Goal: Communication & Community: Answer question/provide support

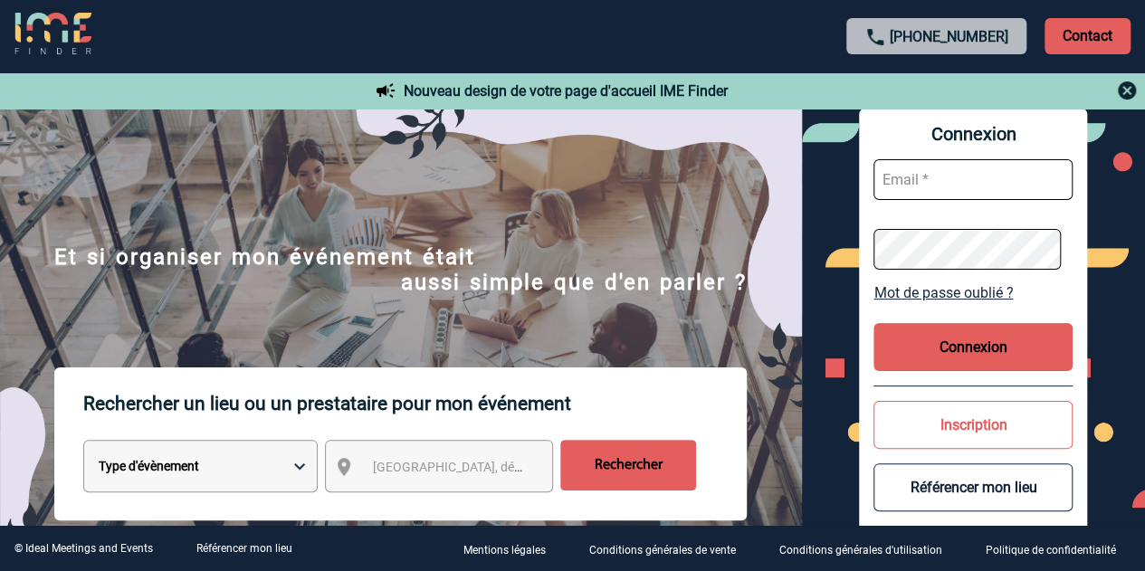
type input "[EMAIL_ADDRESS][DOMAIN_NAME]"
click at [1008, 341] on button "Connexion" at bounding box center [972, 347] width 199 height 48
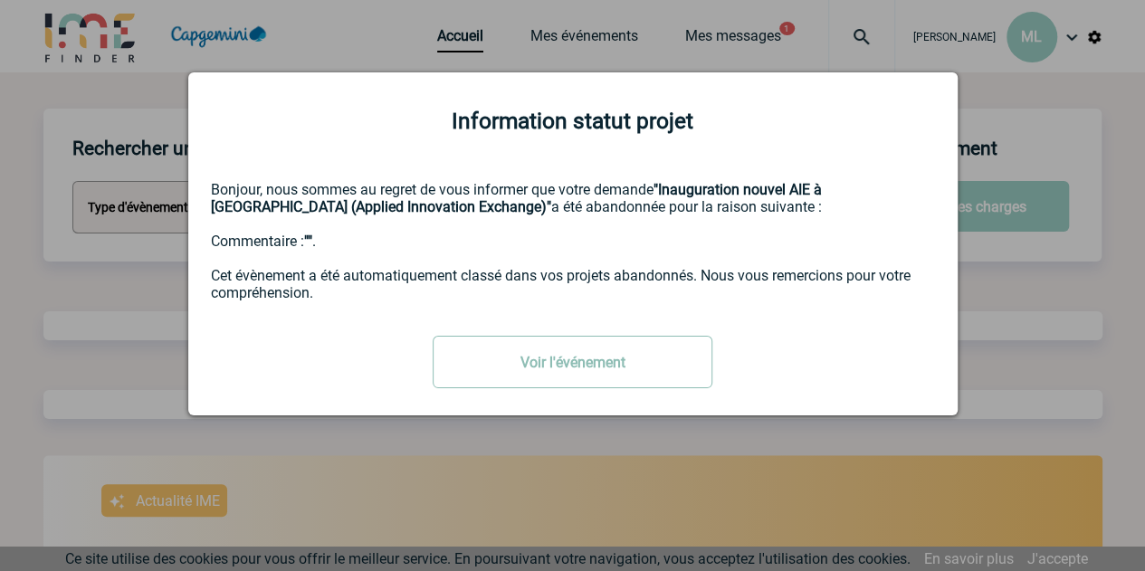
click at [562, 377] on link "Voir l'événement" at bounding box center [573, 362] width 280 height 52
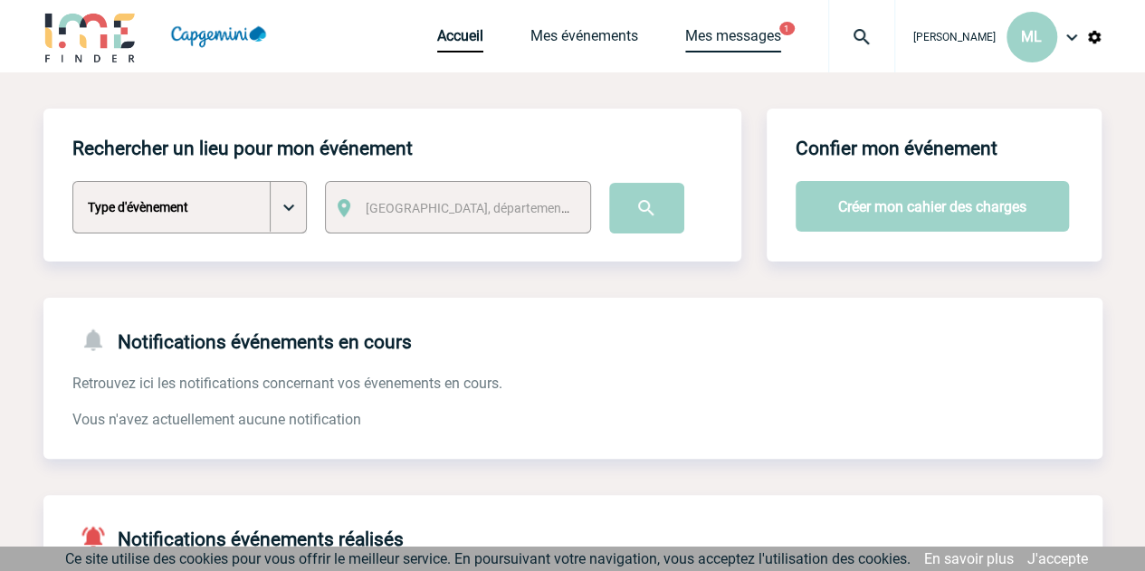
click at [719, 43] on link "Mes messages" at bounding box center [733, 39] width 96 height 25
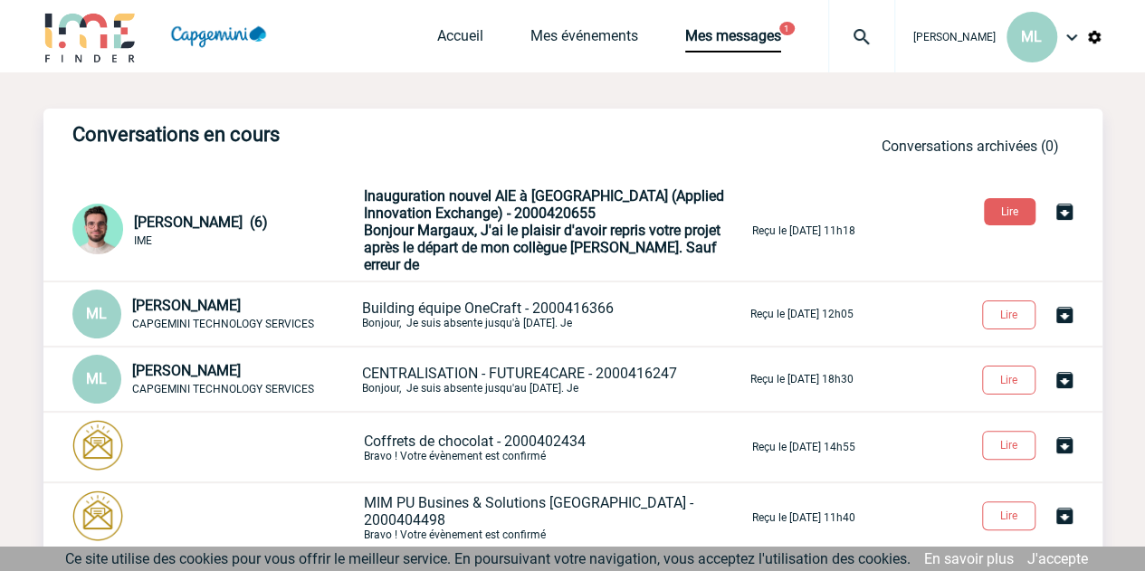
click at [507, 240] on span "Bonjour Margaux, J'ai le plaisir d'avoir repris votre projet après le départ de…" at bounding box center [542, 248] width 357 height 52
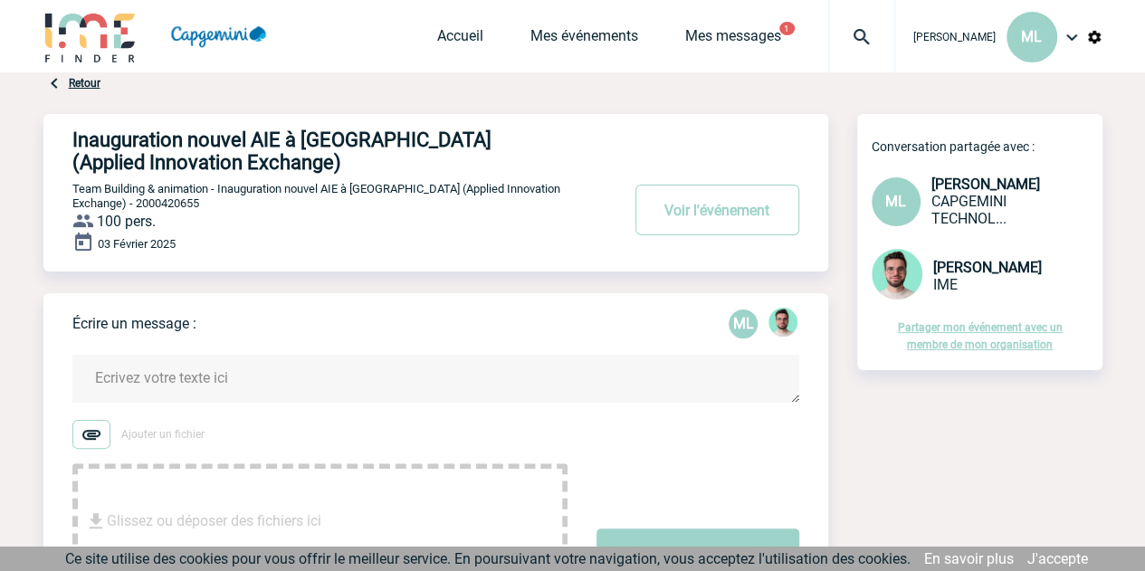
click at [427, 238] on div "03 Février 2025" at bounding box center [450, 244] width 756 height 25
click at [110, 26] on img at bounding box center [90, 37] width 94 height 52
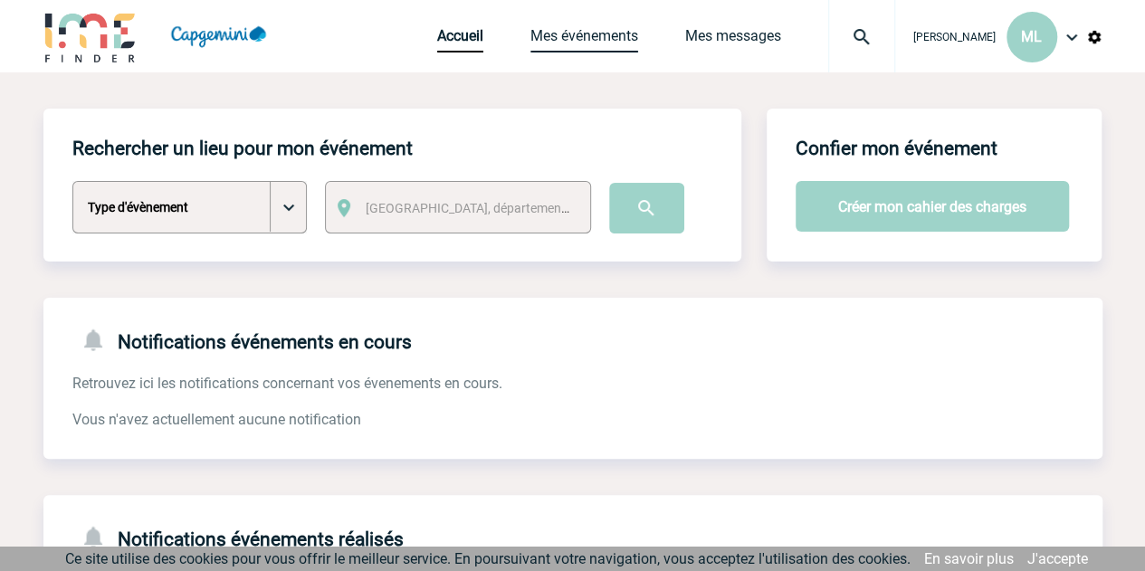
click at [564, 39] on link "Mes événements" at bounding box center [584, 39] width 108 height 25
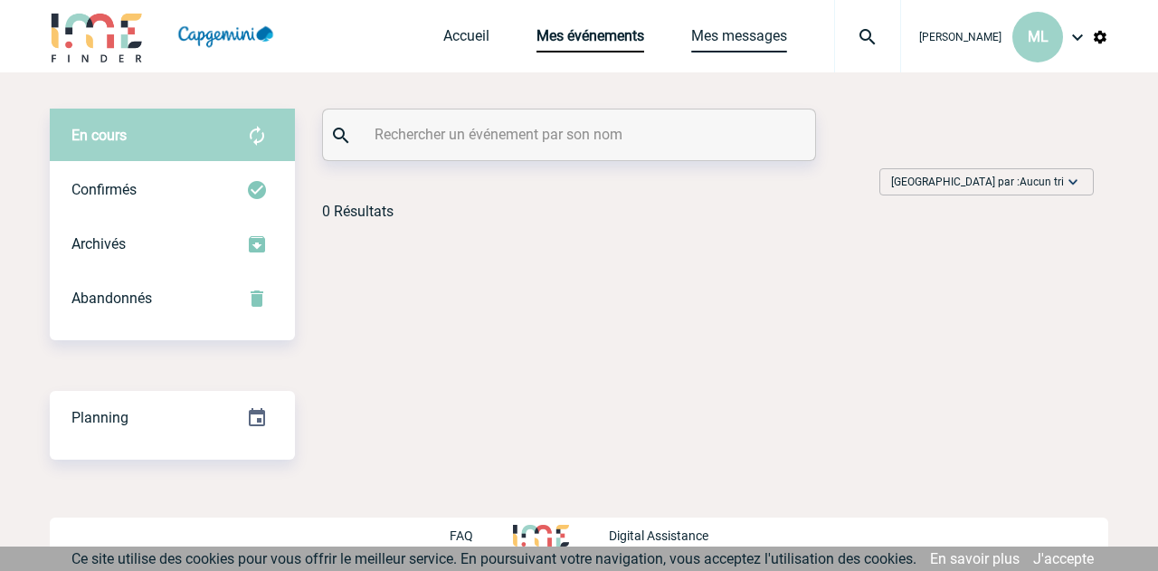
click at [749, 39] on link "Mes messages" at bounding box center [739, 39] width 96 height 25
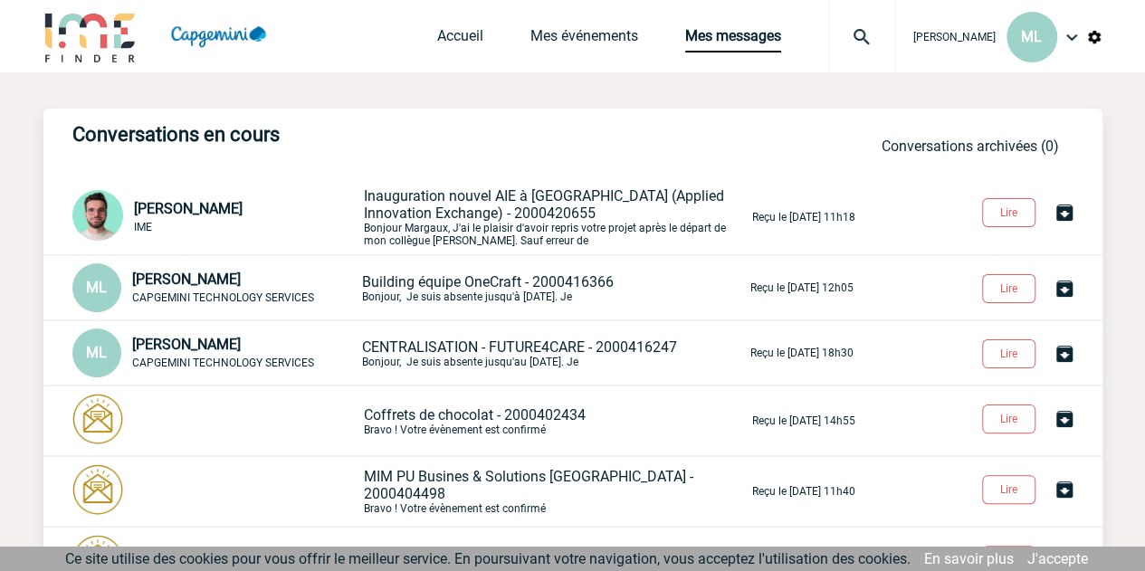
click at [498, 222] on span "Inauguration nouvel AIE à Toulouse (Applied Innovation Exchange) - 2000420655" at bounding box center [544, 204] width 360 height 34
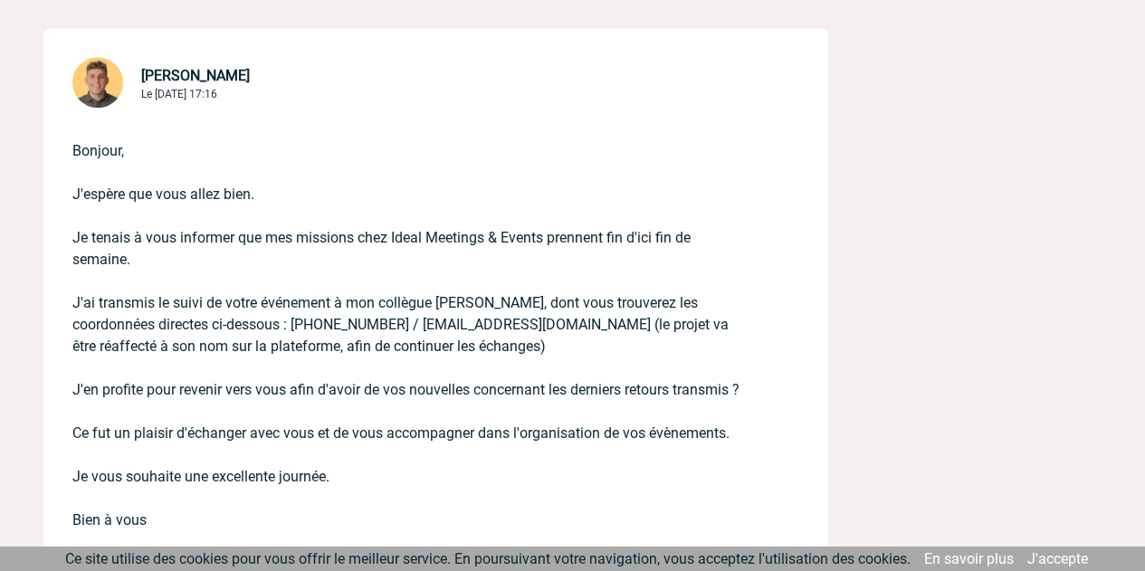
scroll to position [992, 0]
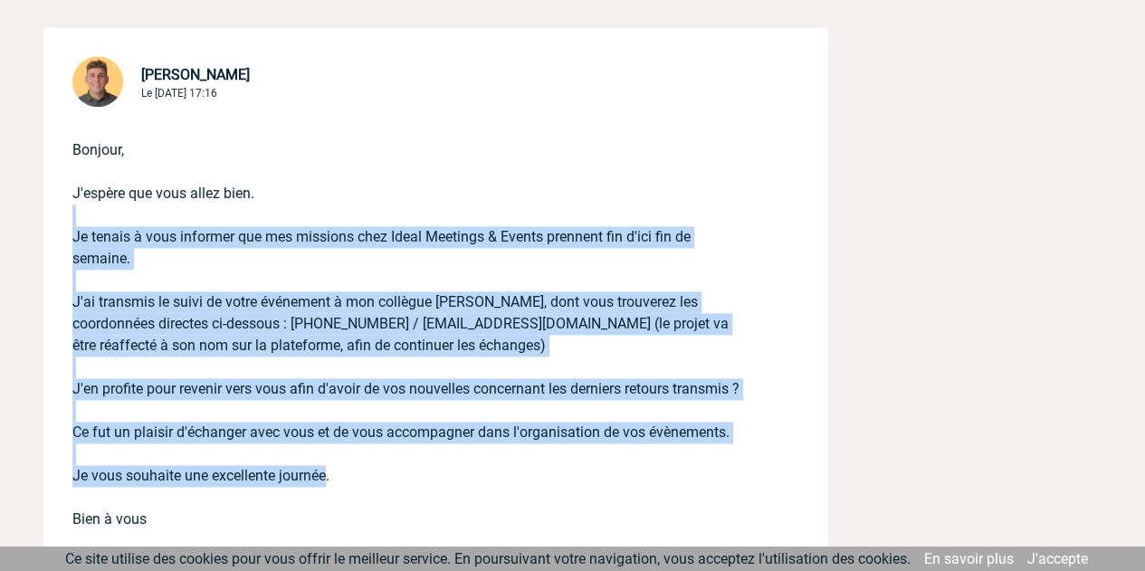
drag, startPoint x: 145, startPoint y: 213, endPoint x: 318, endPoint y: 481, distance: 319.6
click at [318, 481] on p "Bonjour, J'espère que vous allez bien. Je tenais à vous informer que mes missio…" at bounding box center [410, 331] width 676 height 442
click at [434, 379] on p "Bonjour, J'espère que vous allez bien. Je tenais à vous informer que mes missio…" at bounding box center [410, 331] width 676 height 442
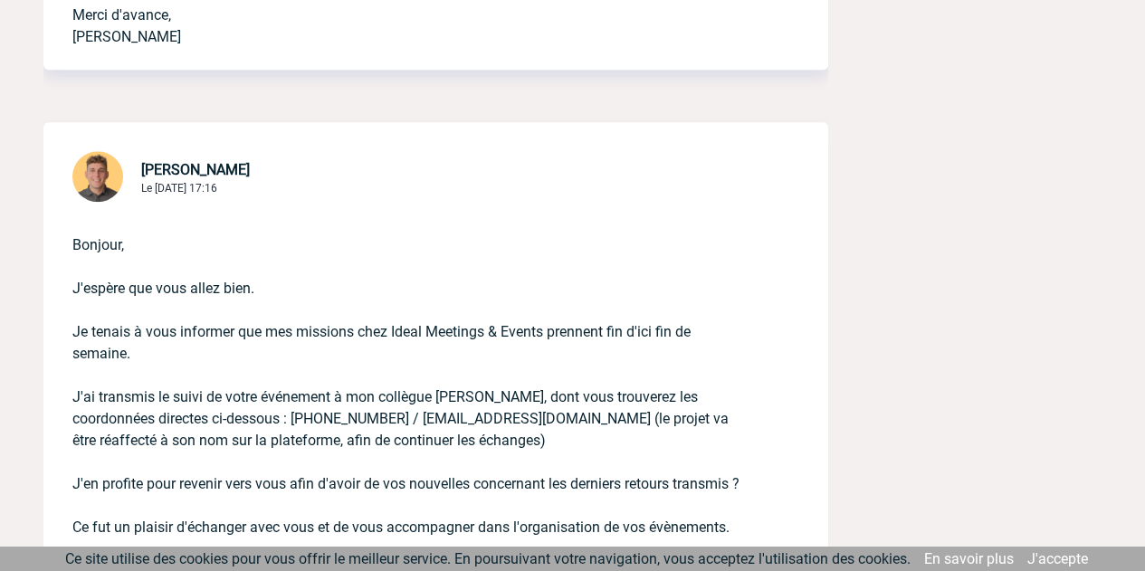
scroll to position [0, 0]
